Goal: Transaction & Acquisition: Subscribe to service/newsletter

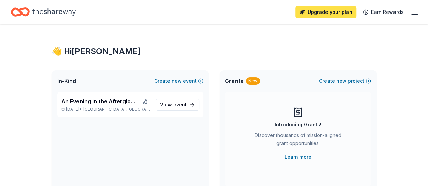
click at [325, 14] on link "Upgrade your plan" at bounding box center [325, 12] width 61 height 12
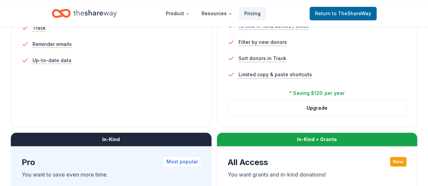
scroll to position [270, 0]
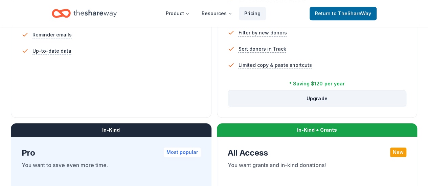
click at [228, 107] on button "Upgrade" at bounding box center [317, 99] width 178 height 16
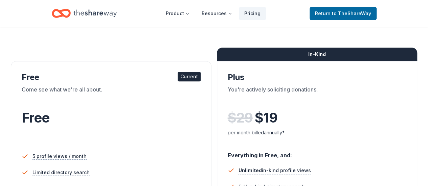
scroll to position [68, 0]
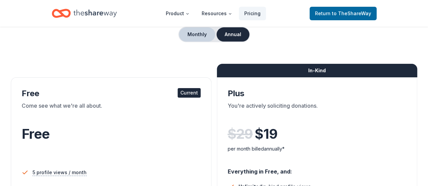
click at [193, 35] on button "Monthly" at bounding box center [197, 34] width 36 height 14
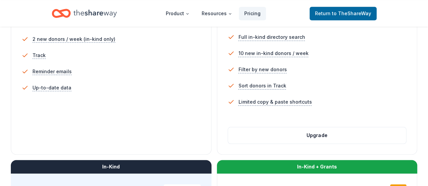
scroll to position [270, 0]
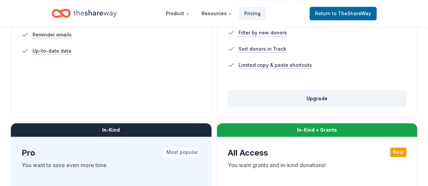
click at [228, 107] on button "Upgrade" at bounding box center [317, 99] width 178 height 16
